Goal: Information Seeking & Learning: Learn about a topic

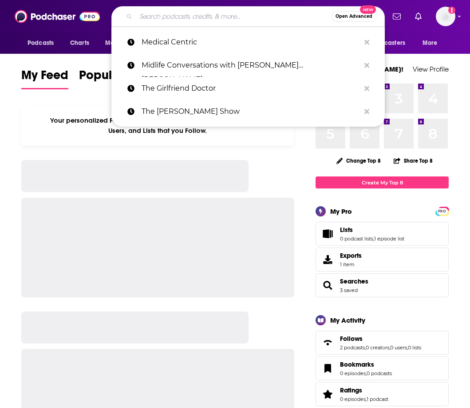
click at [175, 12] on input "Search podcasts, credits, & more..." at bounding box center [234, 16] width 196 height 14
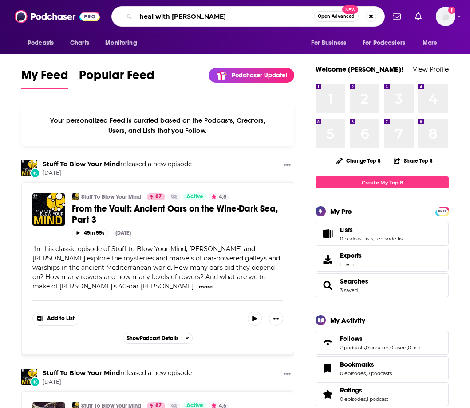
type input "heal with [PERSON_NAME]"
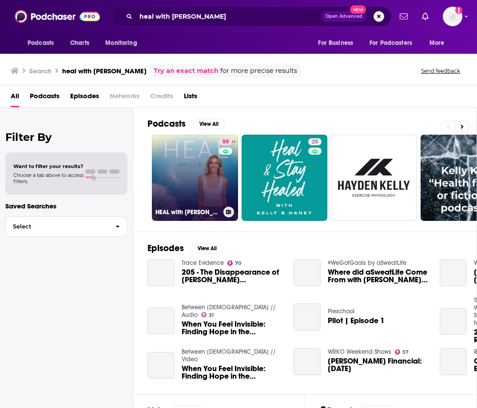
click at [193, 181] on link "59 HEAL with [PERSON_NAME]" at bounding box center [195, 178] width 86 height 86
